Goal: Information Seeking & Learning: Learn about a topic

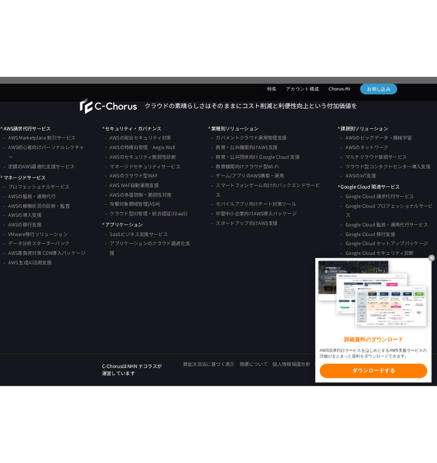
scroll to position [3291, 0]
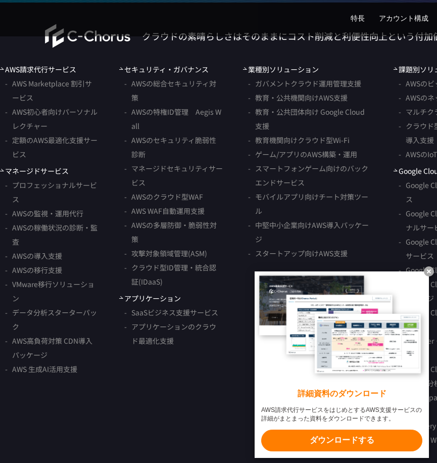
click at [53, 75] on link "AWS請求代行サービス" at bounding box center [38, 69] width 76 height 11
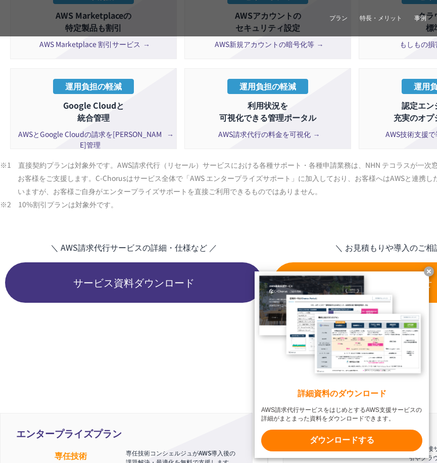
scroll to position [2224, 0]
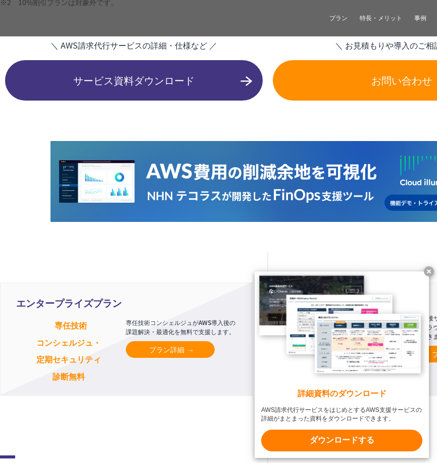
click at [428, 266] on x-t at bounding box center [429, 271] width 10 height 10
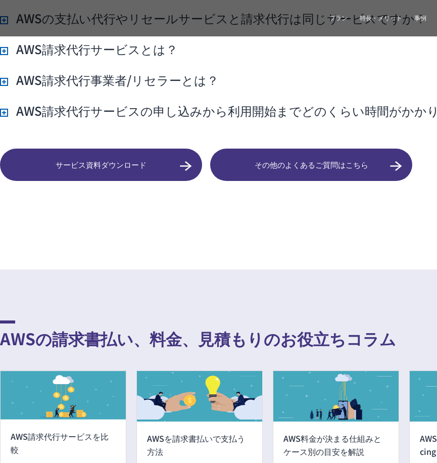
scroll to position [7482, 0]
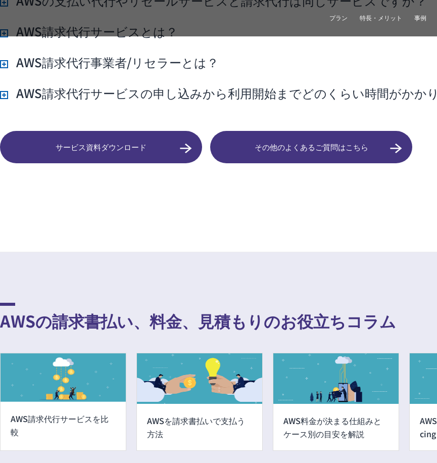
click at [238, 142] on span "その他のよくあるご質問はこちら" at bounding box center [311, 148] width 202 height 12
